Goal: Information Seeking & Learning: Learn about a topic

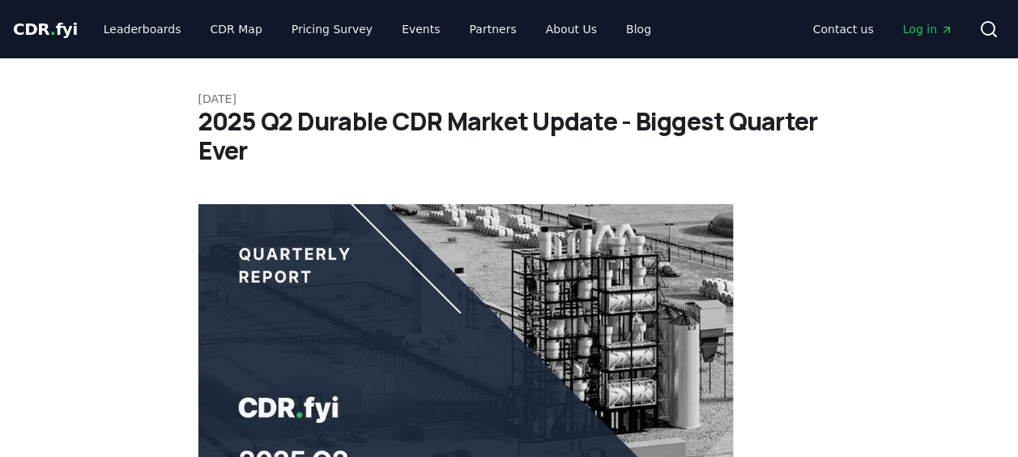
scroll to position [648, 0]
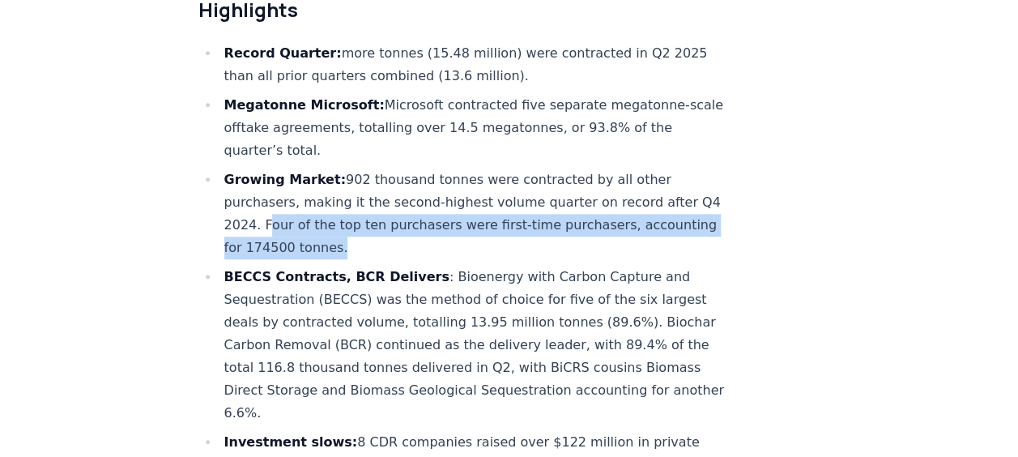
drag, startPoint x: 287, startPoint y: 175, endPoint x: 440, endPoint y: 185, distance: 154.2
click at [440, 185] on li "Growing Market: 902 thousand tonnes were contracted by all other purchasers, ma…" at bounding box center [476, 213] width 515 height 91
click at [440, 189] on li "Growing Market: 902 thousand tonnes were contracted by all other purchasers, ma…" at bounding box center [476, 213] width 515 height 91
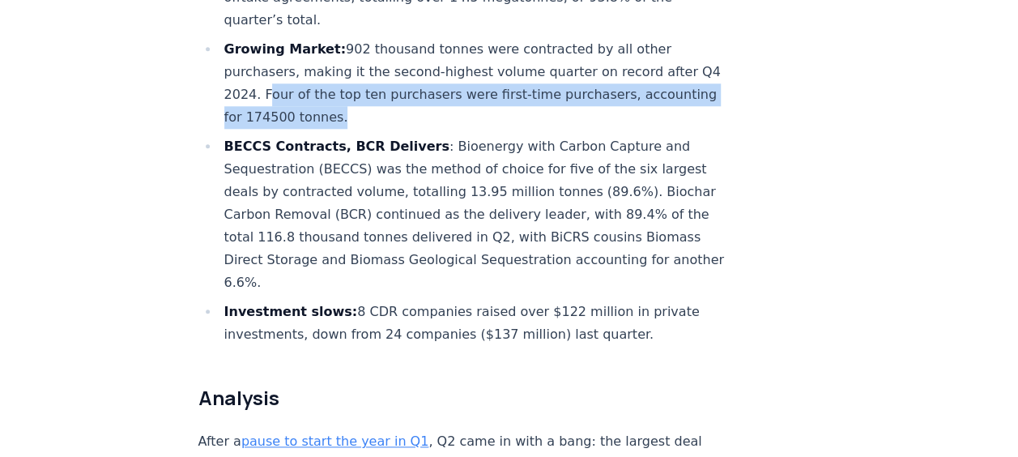
scroll to position [810, 0]
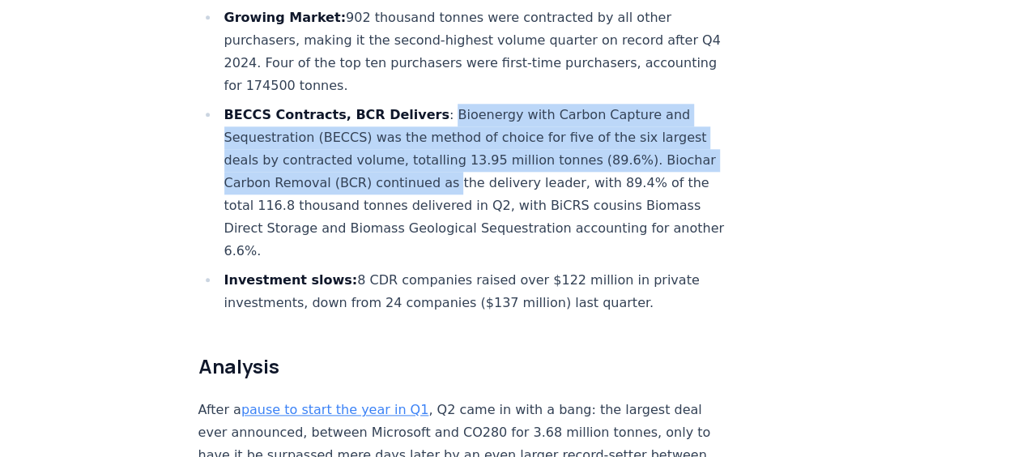
drag, startPoint x: 422, startPoint y: 68, endPoint x: 437, endPoint y: 142, distance: 75.3
click at [437, 142] on li "BECCS Contracts, BCR Delivers : Bioenergy with Carbon Capture and Sequestration…" at bounding box center [476, 183] width 515 height 159
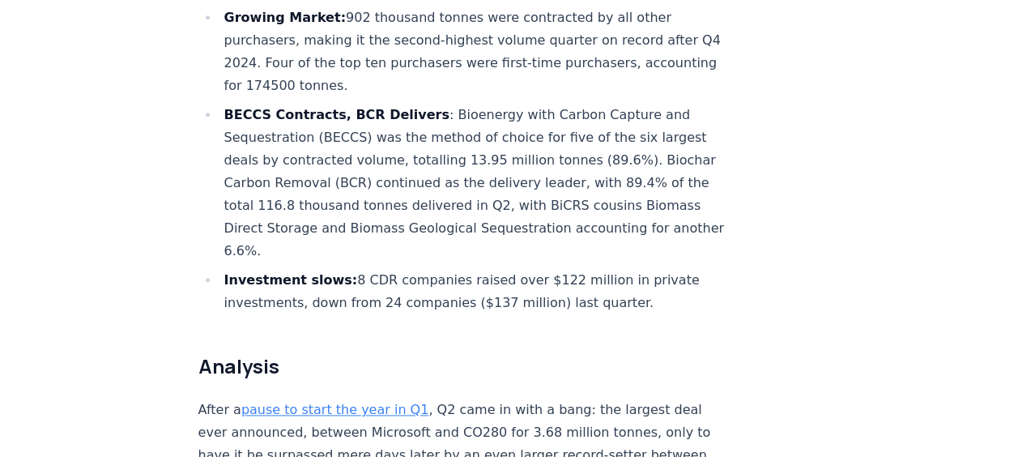
drag, startPoint x: 437, startPoint y: 142, endPoint x: 428, endPoint y: 197, distance: 55.9
click at [428, 197] on li "BECCS Contracts, BCR Delivers : Bioenergy with Carbon Capture and Sequestration…" at bounding box center [476, 183] width 515 height 159
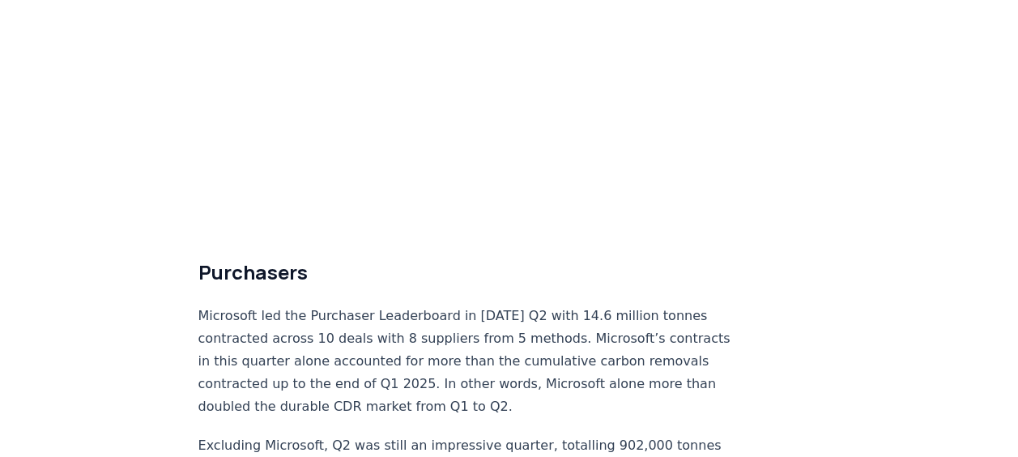
scroll to position [3968, 0]
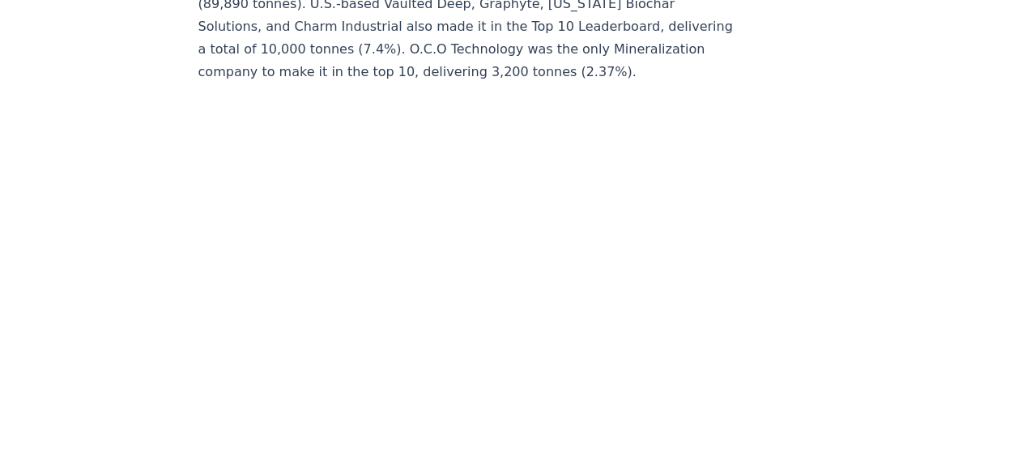
scroll to position [6964, 0]
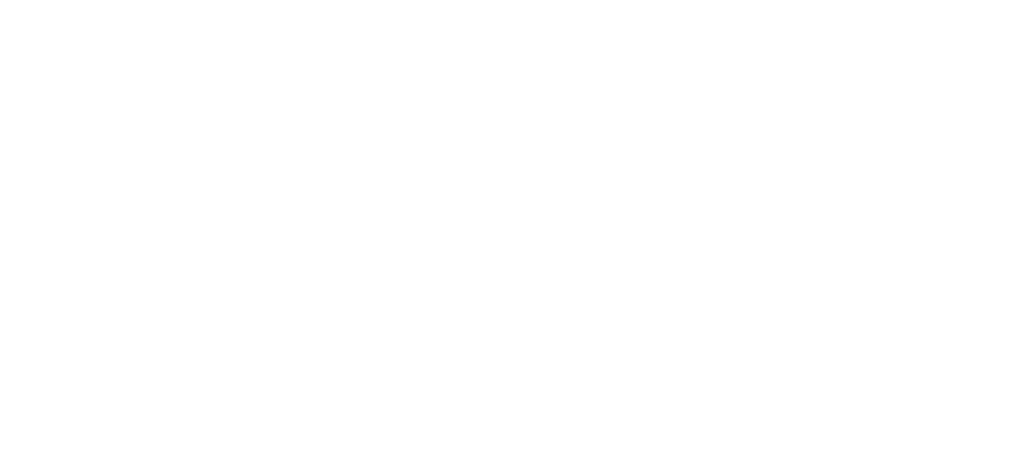
scroll to position [8340, 0]
